Goal: Find contact information

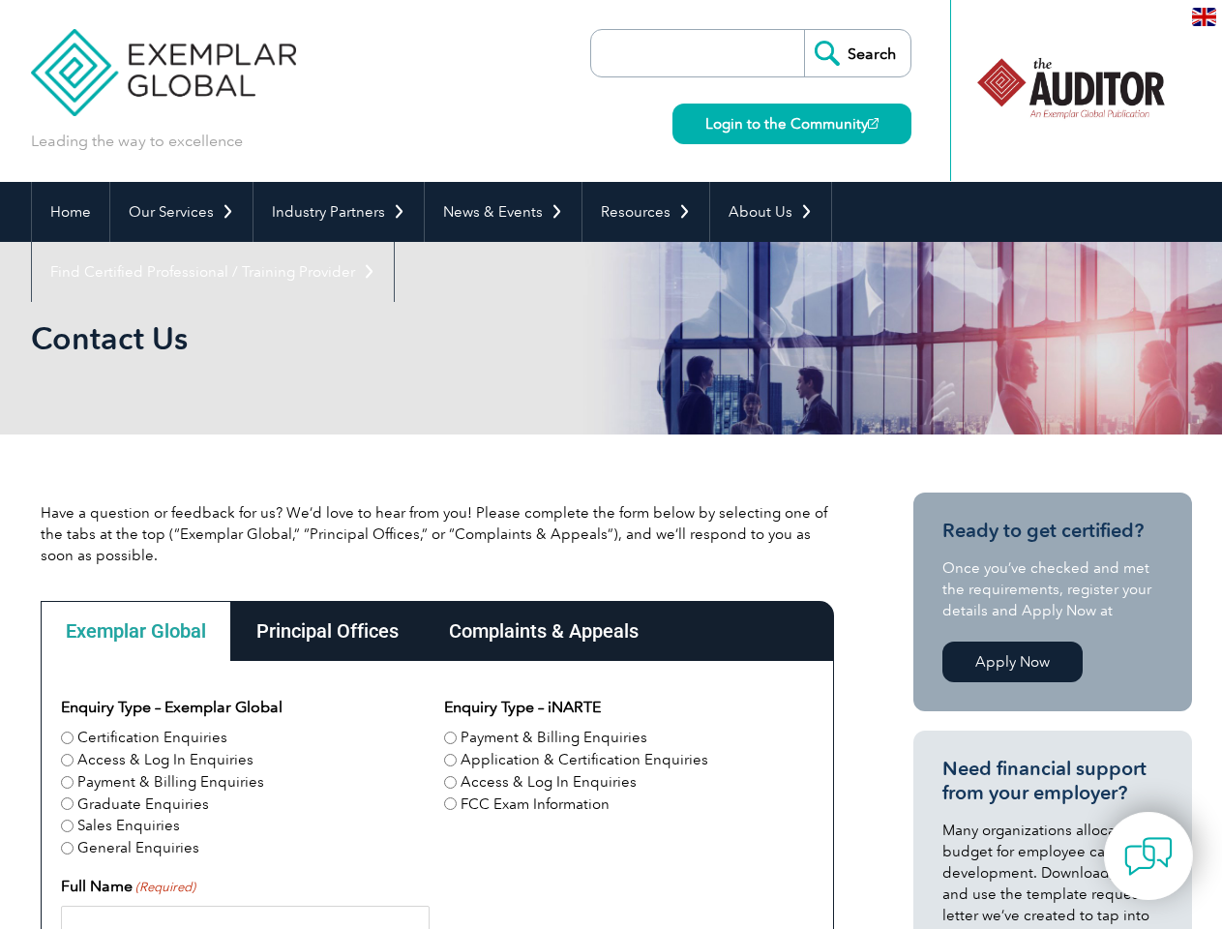
click at [180, 212] on link "Our Services" at bounding box center [181, 212] width 142 height 60
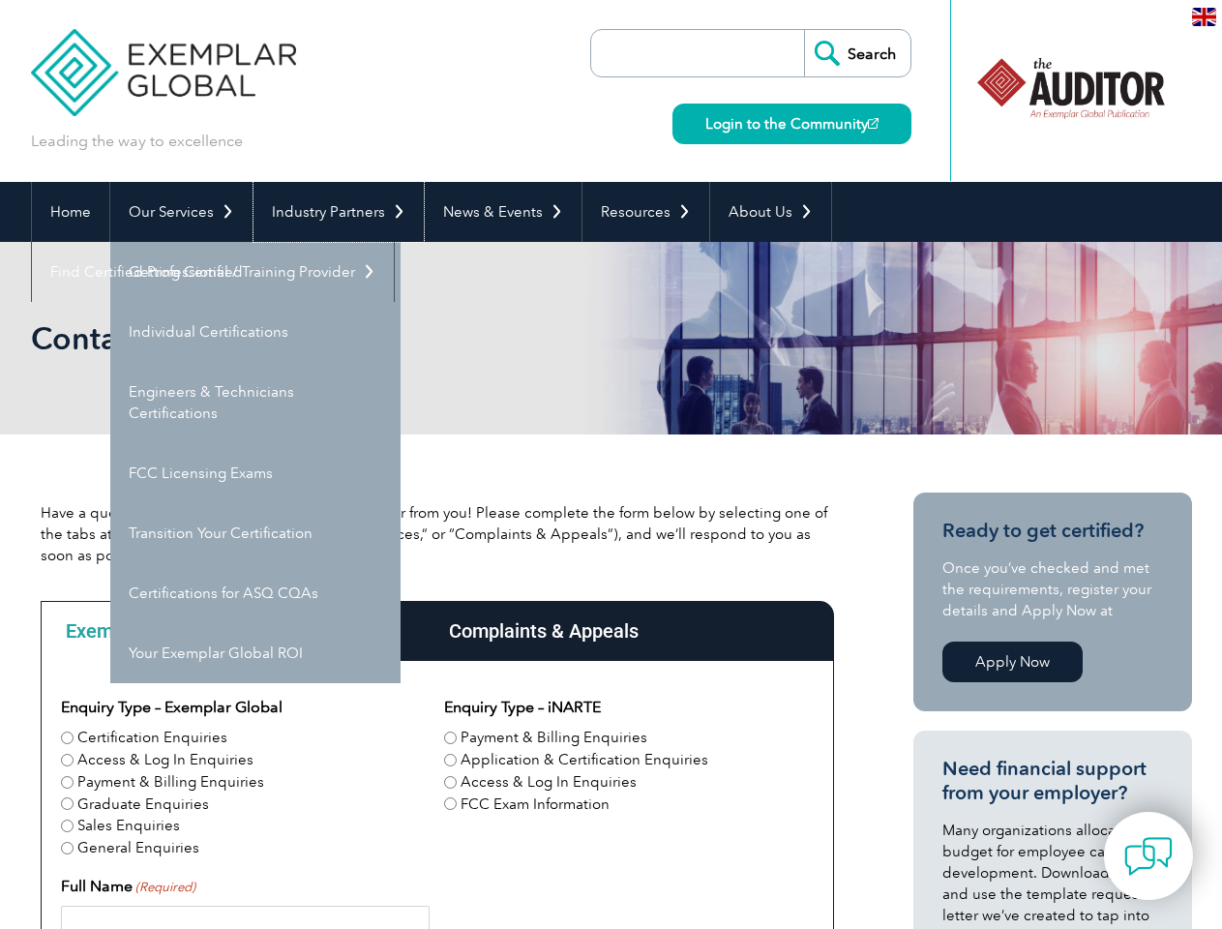
click at [335, 212] on link "Industry Partners" at bounding box center [339, 212] width 170 height 60
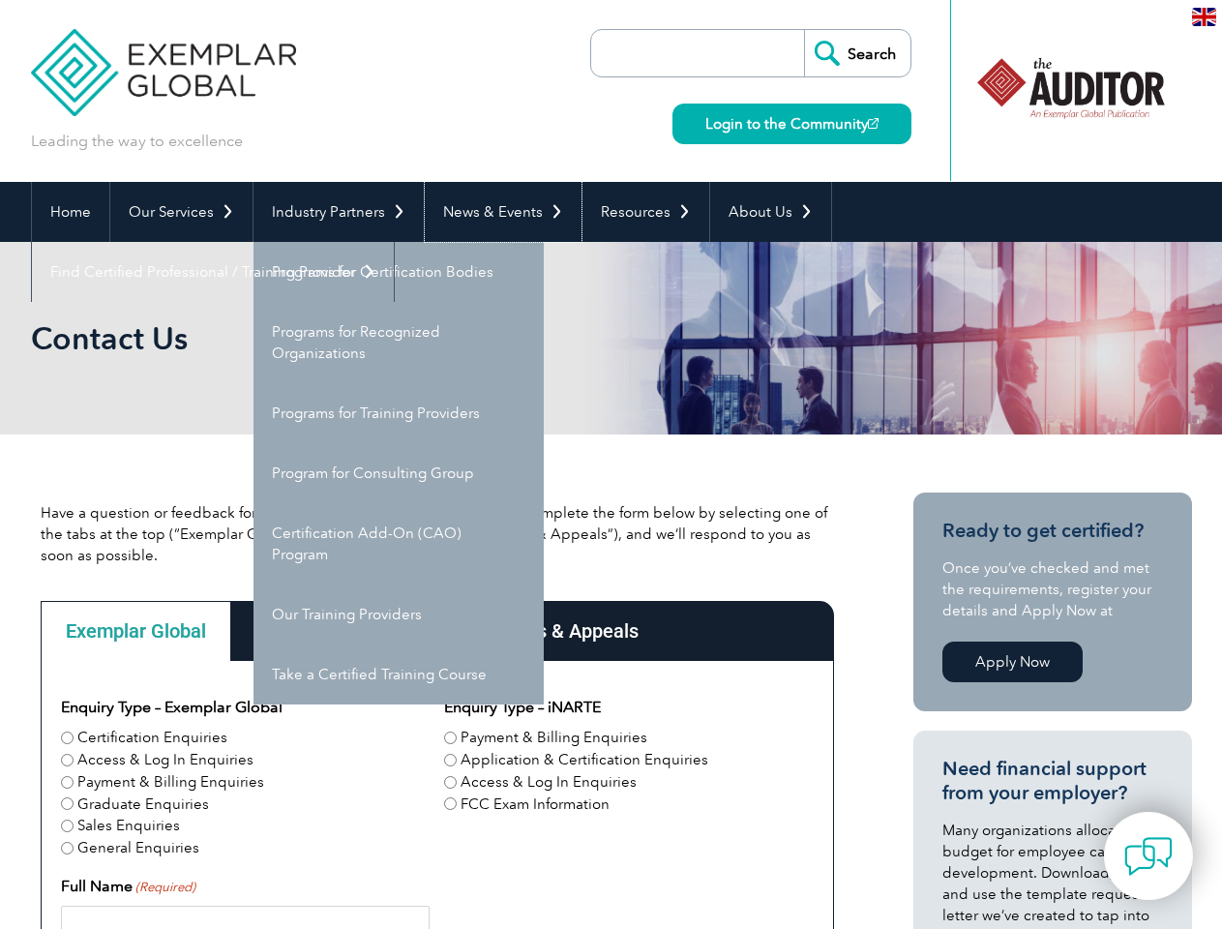
click at [497, 212] on link "News & Events" at bounding box center [503, 212] width 157 height 60
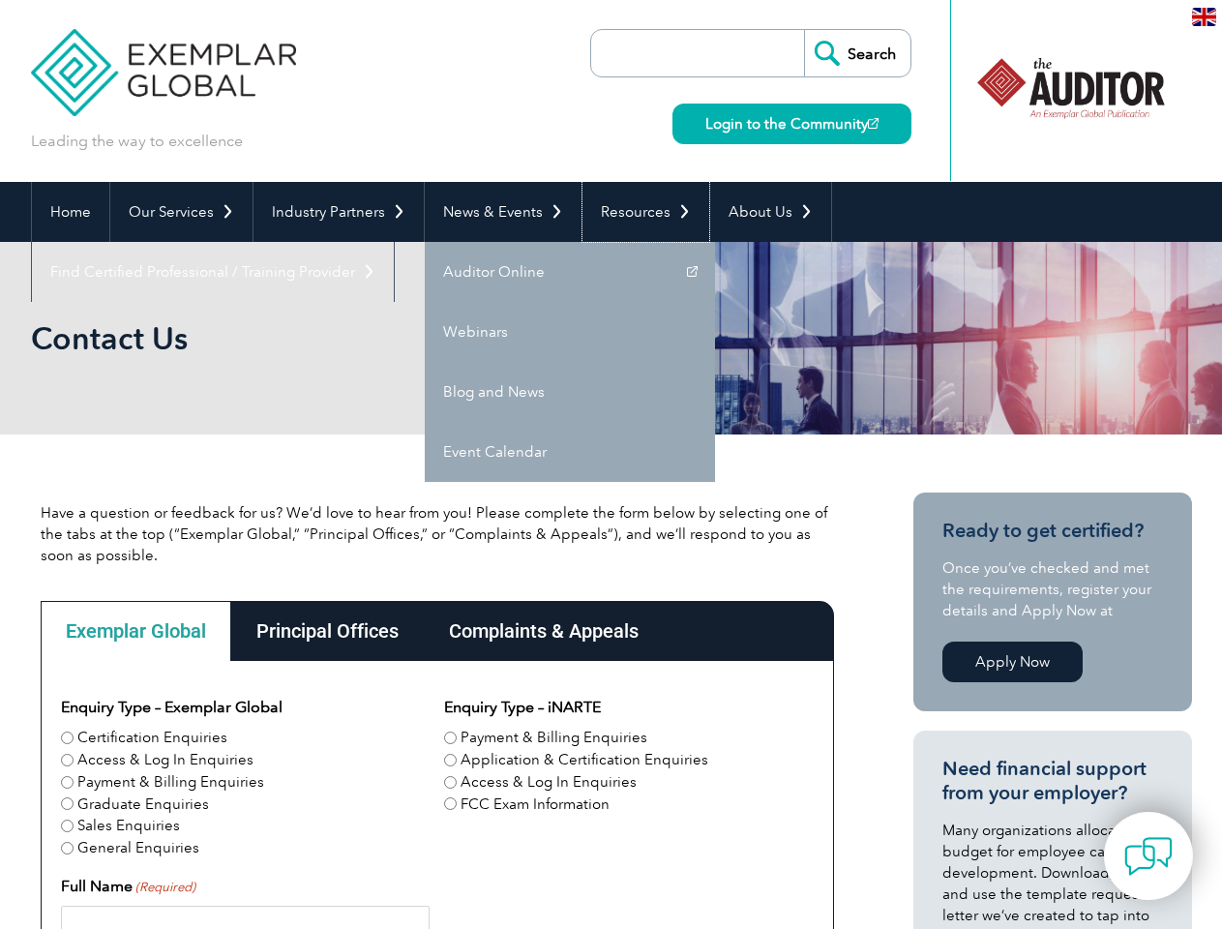
click at [638, 212] on link "Resources" at bounding box center [646, 212] width 127 height 60
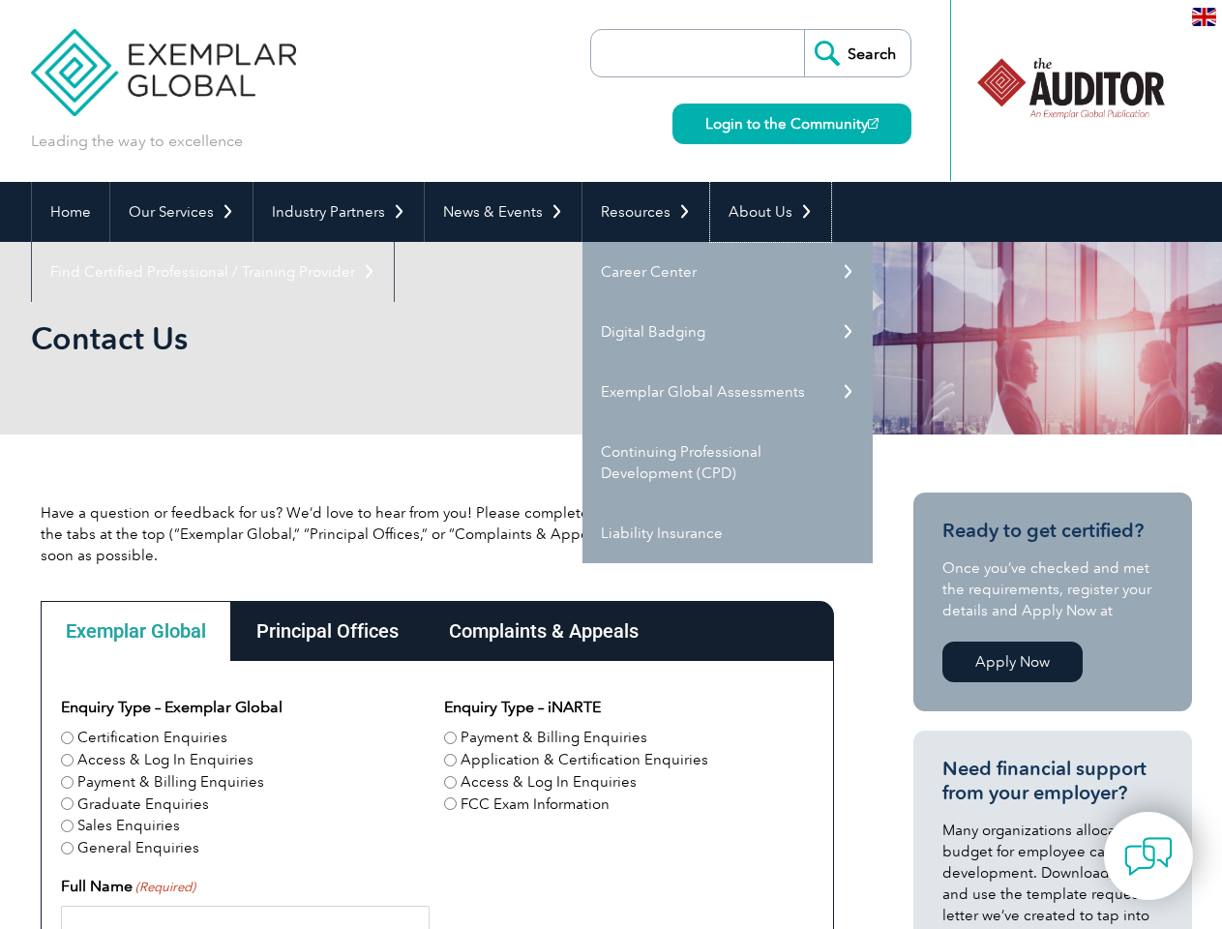
click at [761, 212] on link "About Us" at bounding box center [770, 212] width 121 height 60
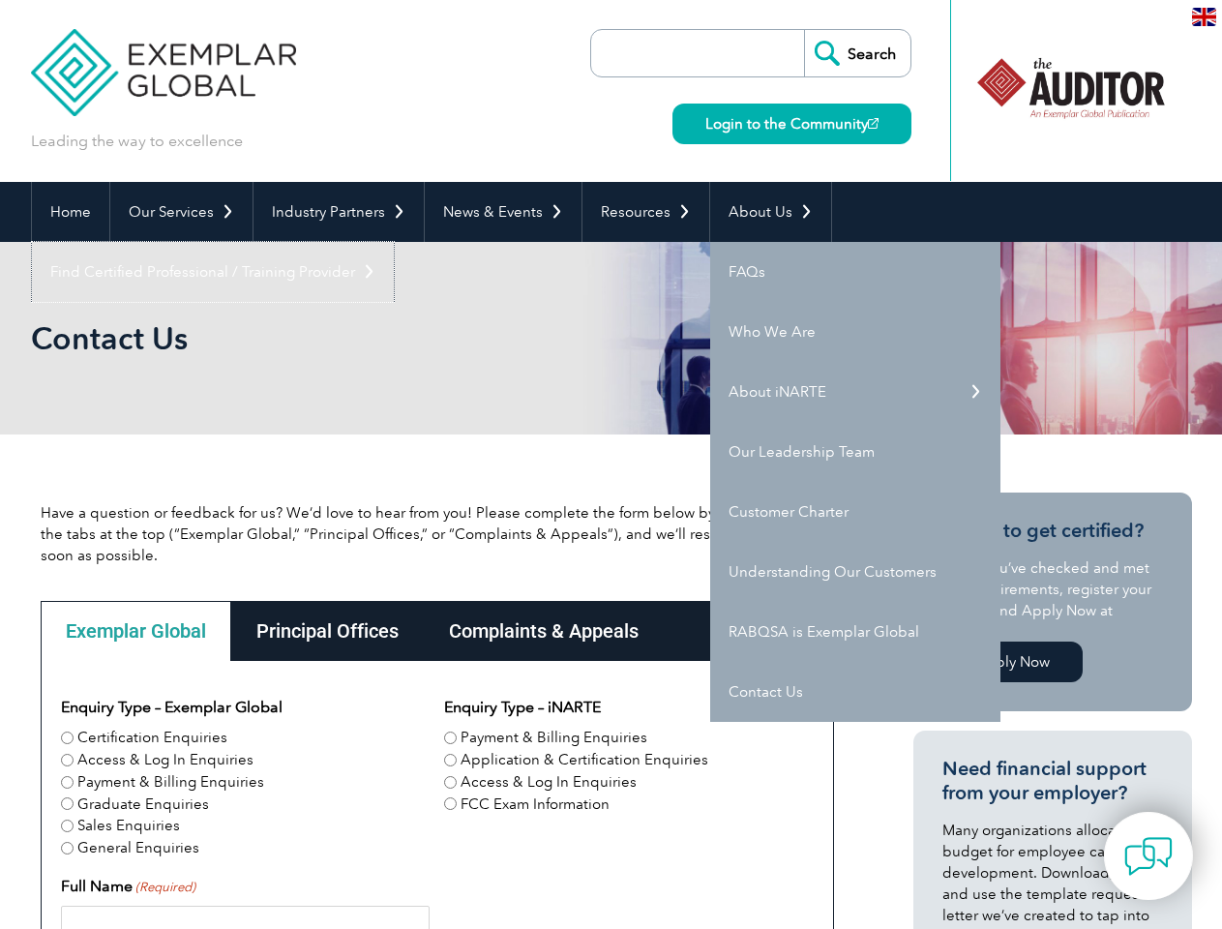
click at [394, 242] on link "Find Certified Professional / Training Provider" at bounding box center [213, 272] width 362 height 60
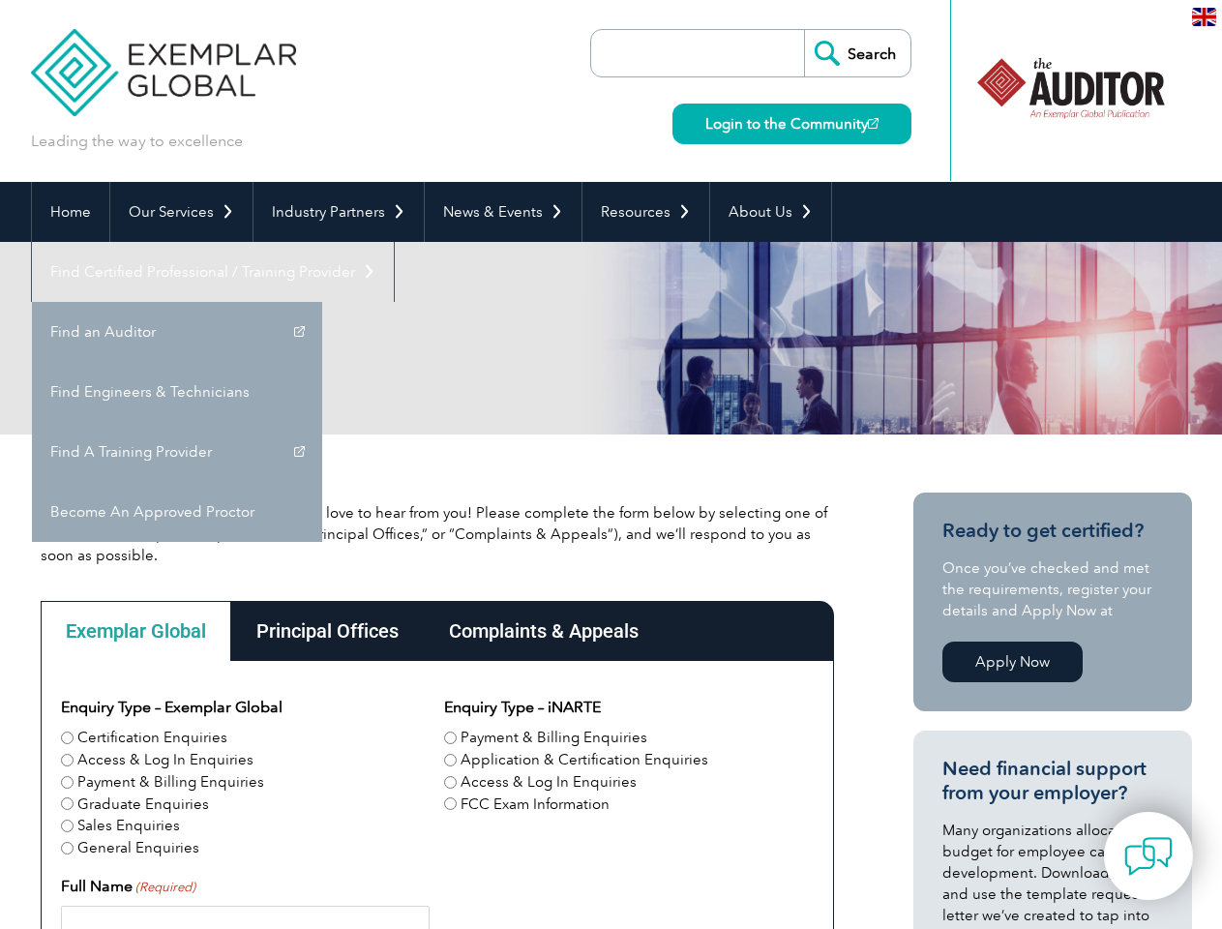
click at [135, 631] on div "Exemplar Global" at bounding box center [136, 631] width 191 height 60
click at [326, 631] on div "Principal Offices" at bounding box center [327, 631] width 193 height 60
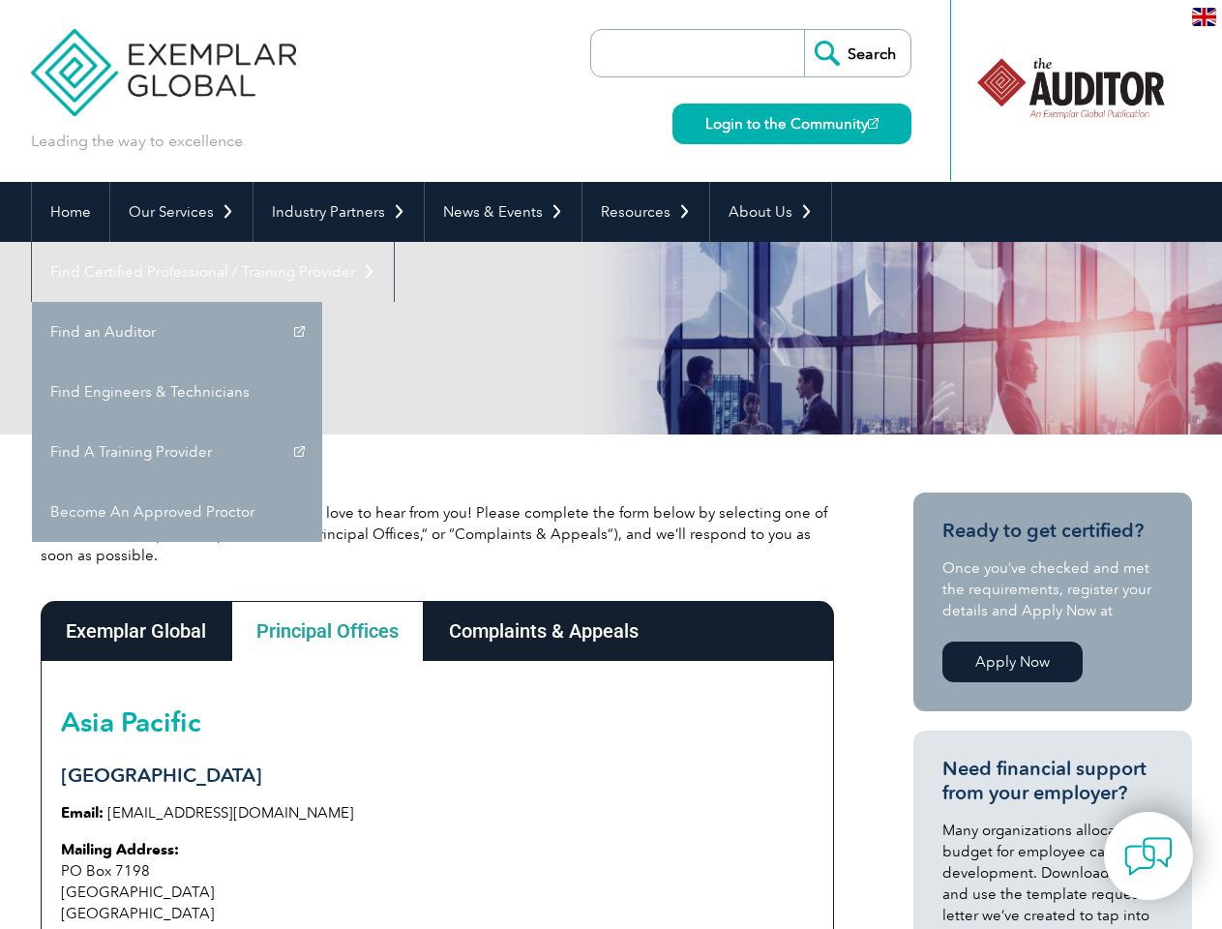
click at [543, 631] on div "Complaints & Appeals" at bounding box center [544, 631] width 240 height 60
